Goal: Information Seeking & Learning: Learn about a topic

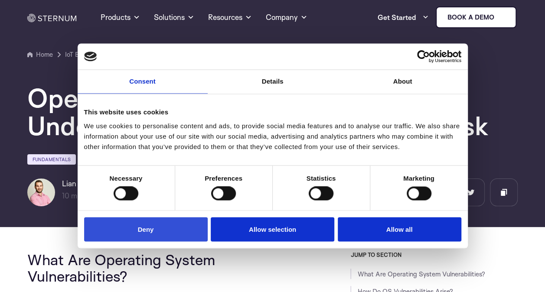
click at [193, 225] on button "Deny" at bounding box center [146, 229] width 124 height 25
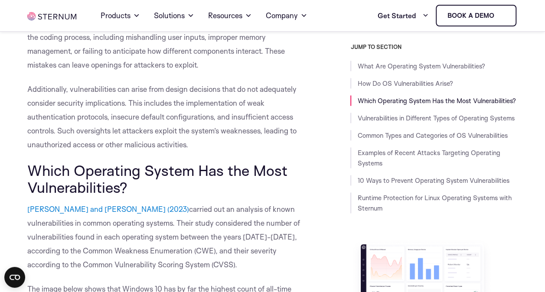
scroll to position [513, 0]
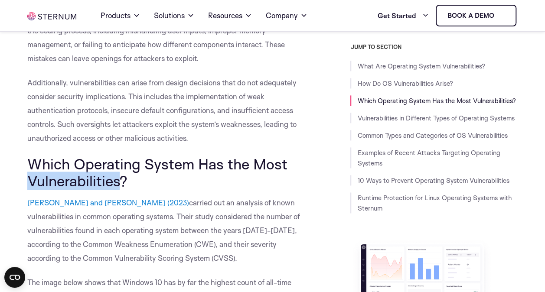
drag, startPoint x: 120, startPoint y: 185, endPoint x: 28, endPoint y: 176, distance: 92.4
click at [28, 176] on span "Which Operating System Has the Most Vulnerabilities?" at bounding box center [157, 172] width 260 height 35
copy span "Vulnerabilities"
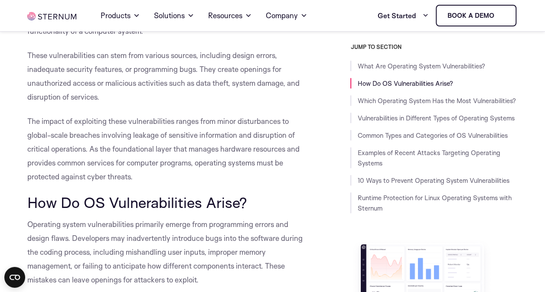
scroll to position [300, 0]
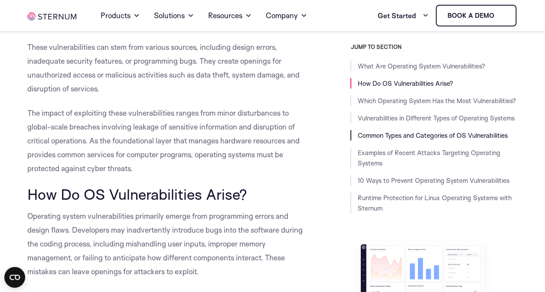
click at [466, 136] on link "Common Types and Categories of OS Vulnerabilities" at bounding box center [432, 135] width 150 height 8
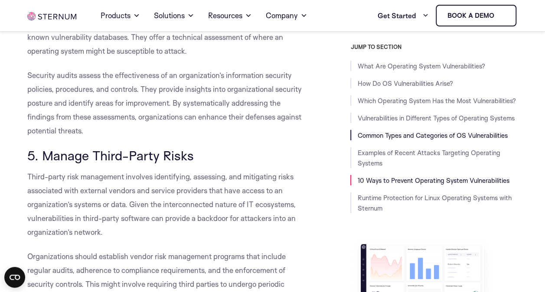
scroll to position [4447, 0]
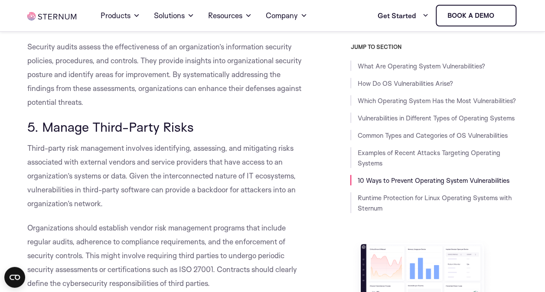
click at [302, 192] on p "Third-party risk management involves identifying, assessing, and mitigating ris…" at bounding box center [167, 175] width 281 height 69
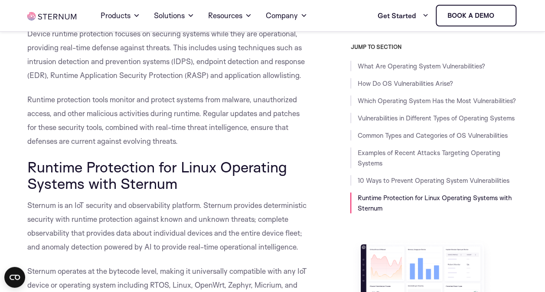
scroll to position [5382, 0]
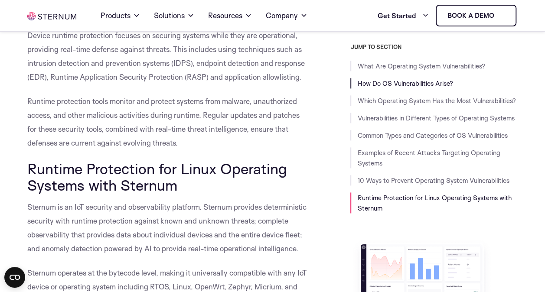
click at [440, 81] on link "How Do OS Vulnerabilities Arise?" at bounding box center [404, 83] width 95 height 8
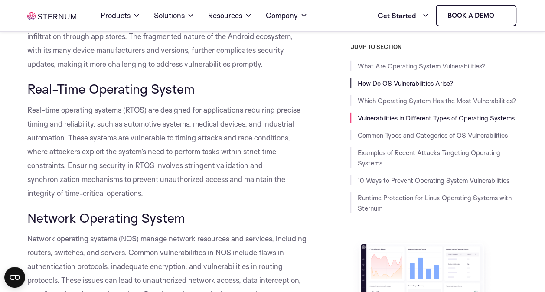
scroll to position [449, 0]
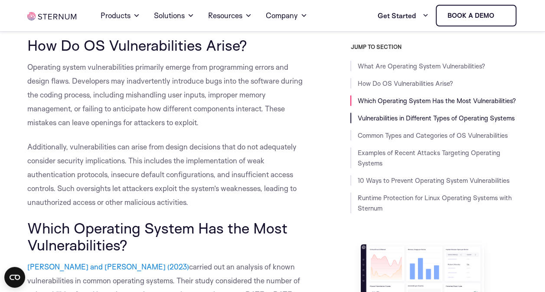
click at [499, 119] on link "Vulnerabilities in Different Types of Operating Systems" at bounding box center [435, 118] width 157 height 8
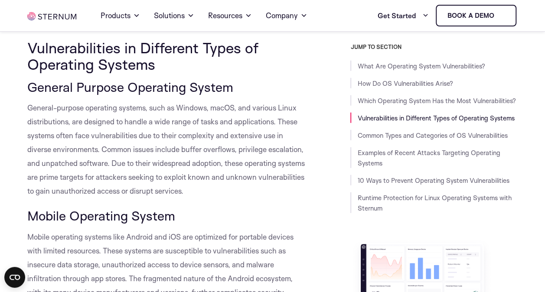
scroll to position [1048, 0]
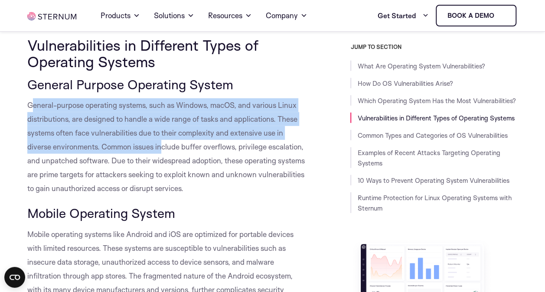
drag, startPoint x: 30, startPoint y: 104, endPoint x: 161, endPoint y: 154, distance: 140.0
click at [161, 154] on p "General-purpose operating systems, such as Windows, macOS, and various Linux di…" at bounding box center [167, 146] width 281 height 97
drag, startPoint x: 161, startPoint y: 154, endPoint x: 129, endPoint y: 153, distance: 32.1
click at [129, 153] on p "General-purpose operating systems, such as Windows, macOS, and various Linux di…" at bounding box center [167, 146] width 281 height 97
click at [42, 107] on span "General-purpose operating systems, such as Windows, macOS, and various Linux di…" at bounding box center [166, 147] width 278 height 92
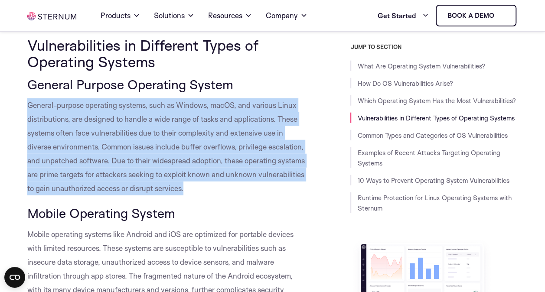
drag, startPoint x: 28, startPoint y: 105, endPoint x: 185, endPoint y: 189, distance: 177.7
click at [185, 189] on p "General-purpose operating systems, such as Windows, macOS, and various Linux di…" at bounding box center [167, 146] width 281 height 97
copy span "General-purpose operating systems, such as Windows, macOS, and various Linux di…"
click at [185, 189] on p "General-purpose operating systems, such as Windows, macOS, and various Linux di…" at bounding box center [167, 146] width 281 height 97
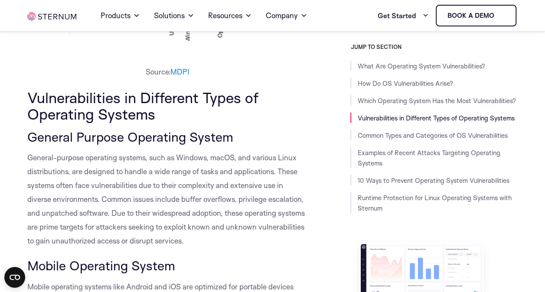
scroll to position [996, 0]
